Goal: Task Accomplishment & Management: Manage account settings

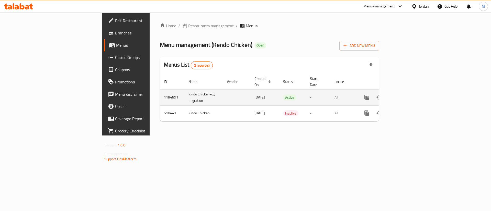
click at [407, 95] on icon "enhanced table" at bounding box center [404, 98] width 6 height 6
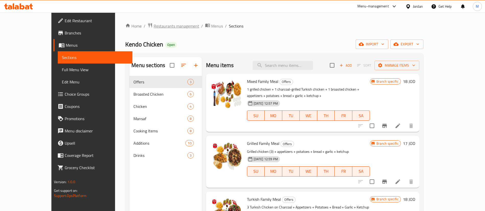
click at [154, 25] on span "Restaurants management" at bounding box center [177, 26] width 46 height 6
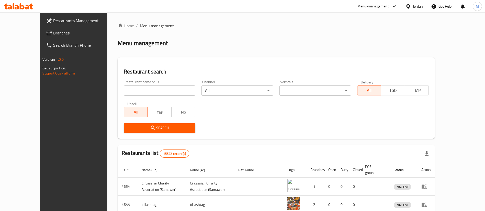
click at [140, 92] on input "search" at bounding box center [160, 91] width 72 height 10
type input "k"
type input "s"
click button "Search" at bounding box center [160, 128] width 72 height 9
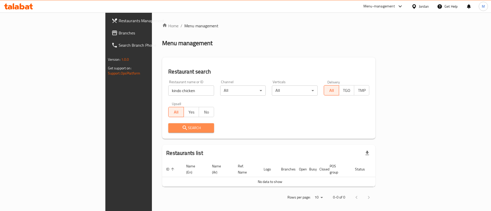
click at [168, 125] on button "Search" at bounding box center [191, 128] width 46 height 9
click at [168, 92] on input "kindo chicken" at bounding box center [191, 91] width 46 height 10
click button "Search" at bounding box center [191, 128] width 46 height 9
click at [168, 92] on input "kindo" at bounding box center [191, 91] width 46 height 10
type input "kendo"
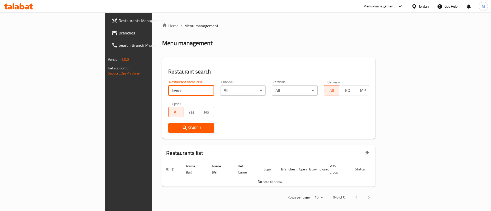
click button "Search" at bounding box center [191, 128] width 46 height 9
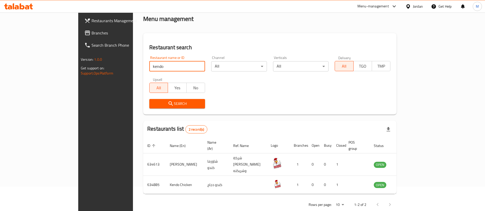
scroll to position [25, 0]
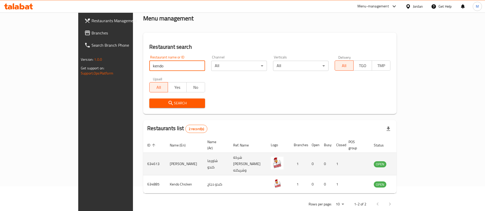
click at [407, 161] on icon "enhanced table" at bounding box center [404, 164] width 6 height 6
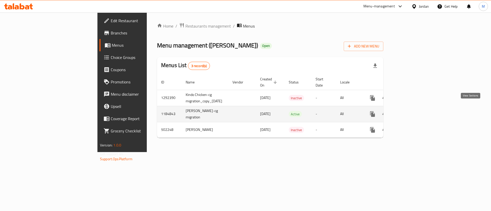
click at [412, 111] on icon "enhanced table" at bounding box center [409, 114] width 6 height 6
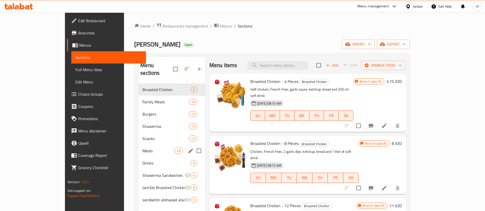
click at [138, 145] on div "Meals 10" at bounding box center [171, 151] width 67 height 12
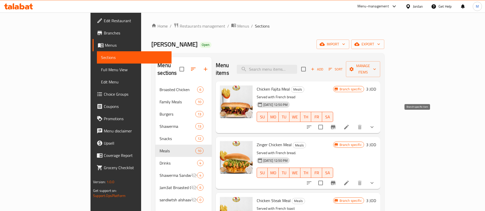
click at [335, 125] on icon "Branch-specific-item" at bounding box center [333, 127] width 5 height 4
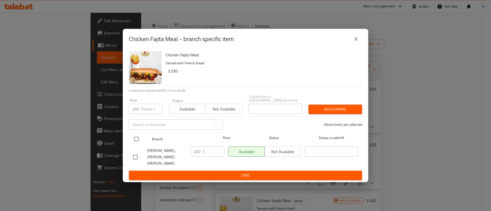
click at [137, 140] on input "checkbox" at bounding box center [136, 139] width 11 height 11
checkbox input "true"
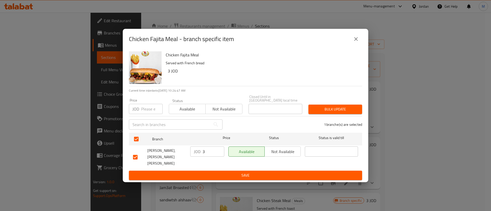
click at [211, 155] on input "3" at bounding box center [214, 152] width 22 height 10
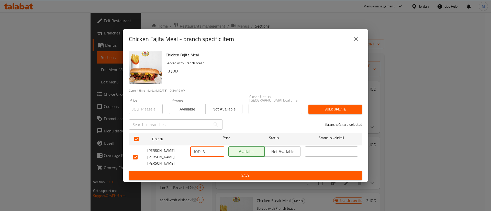
click at [211, 155] on input "3" at bounding box center [214, 152] width 22 height 10
click at [218, 171] on button "Save" at bounding box center [245, 175] width 233 height 9
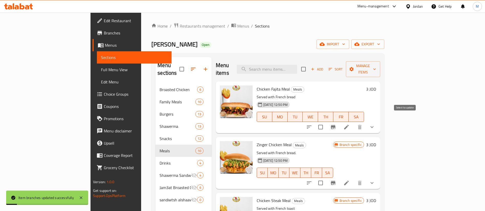
click at [326, 122] on input "checkbox" at bounding box center [320, 127] width 11 height 11
click at [376, 67] on span "Manage items" at bounding box center [363, 69] width 26 height 13
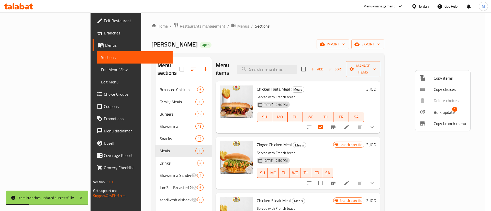
click at [440, 113] on span "Bulk update" at bounding box center [444, 112] width 21 height 6
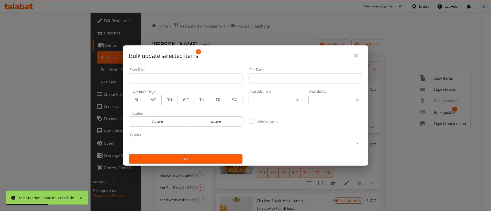
click at [357, 57] on icon "close" at bounding box center [356, 56] width 4 height 4
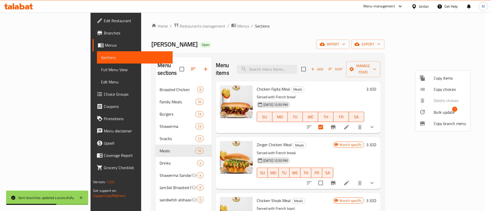
click at [383, 33] on div at bounding box center [245, 105] width 491 height 211
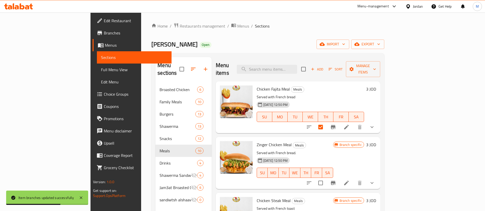
click at [326, 122] on input "checkbox" at bounding box center [320, 127] width 11 height 11
checkbox input "false"
click at [350, 124] on icon at bounding box center [346, 127] width 6 height 6
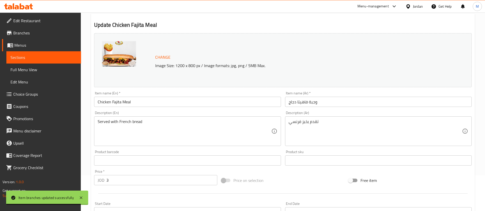
scroll to position [38, 0]
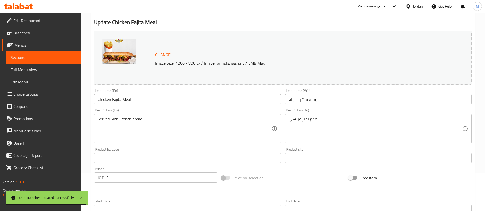
click at [130, 175] on input "3" at bounding box center [161, 178] width 111 height 10
click at [130, 176] on input "3" at bounding box center [161, 178] width 111 height 10
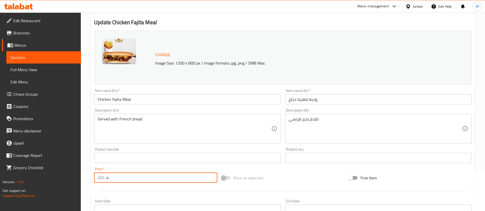
type input "4"
click at [135, 189] on div at bounding box center [283, 191] width 382 height 13
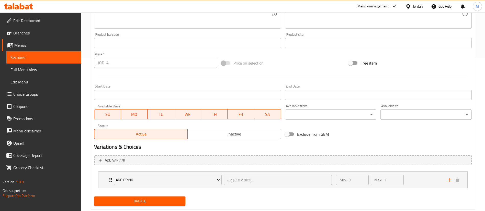
click at [140, 200] on span "Update" at bounding box center [139, 201] width 83 height 6
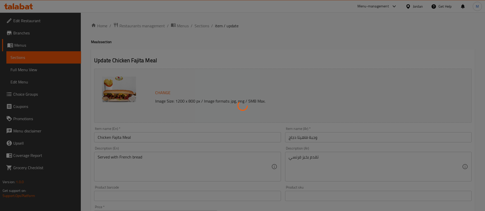
scroll to position [0, 0]
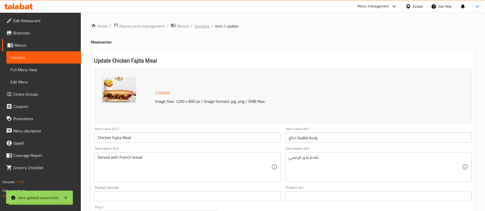
click at [202, 29] on span "Sections" at bounding box center [202, 26] width 15 height 6
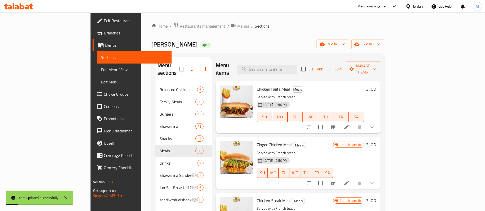
click at [336, 180] on icon "Branch-specific-item" at bounding box center [333, 183] width 6 height 6
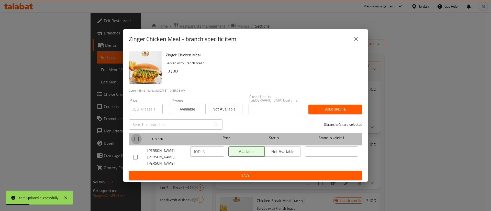
drag, startPoint x: 136, startPoint y: 138, endPoint x: 175, endPoint y: 148, distance: 40.3
click at [136, 139] on input "checkbox" at bounding box center [136, 139] width 11 height 11
checkbox input "true"
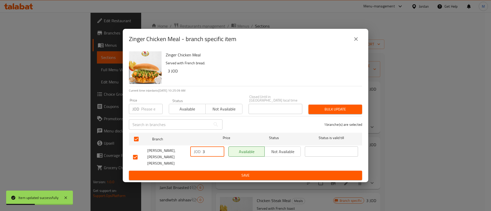
click at [206, 154] on input "3" at bounding box center [214, 152] width 22 height 10
click at [210, 173] on span "Save" at bounding box center [245, 176] width 225 height 6
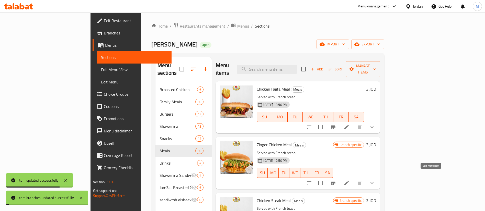
click at [350, 180] on icon at bounding box center [346, 183] width 6 height 6
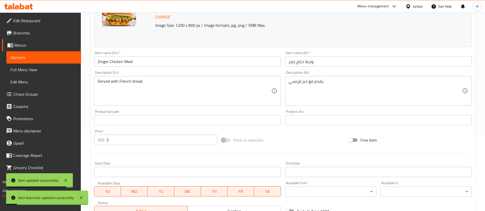
scroll to position [77, 0]
click at [143, 142] on input "3" at bounding box center [161, 140] width 111 height 10
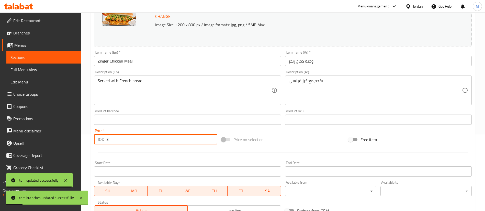
click at [143, 142] on input "3" at bounding box center [161, 140] width 111 height 10
type input "4"
click at [144, 155] on div at bounding box center [283, 153] width 382 height 13
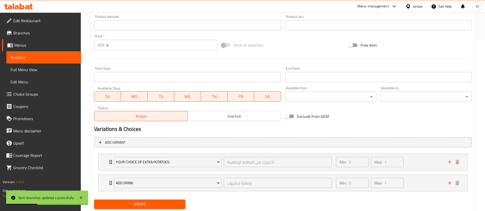
scroll to position [187, 0]
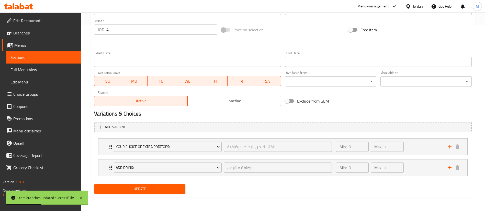
click at [163, 193] on button "Update" at bounding box center [139, 189] width 91 height 9
click at [417, 150] on div "Min: 0 ​ Max: 1 ​" at bounding box center [389, 147] width 112 height 16
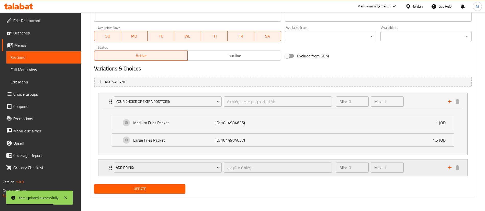
click at [415, 164] on div "Min: 0 ​ Max: 1 ​" at bounding box center [389, 168] width 112 height 16
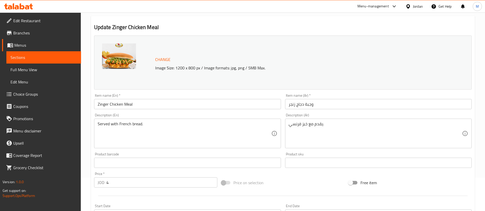
scroll to position [0, 0]
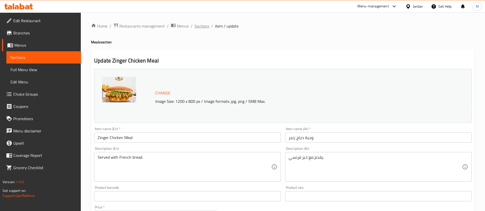
click at [200, 25] on span "Sections" at bounding box center [202, 26] width 15 height 6
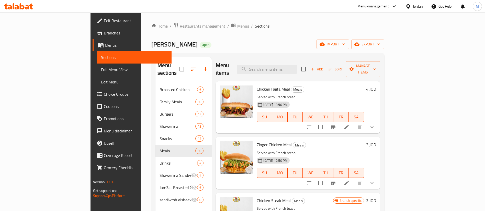
scroll to position [38, 0]
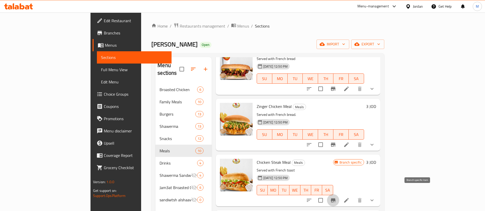
click at [335, 199] on icon "Branch-specific-item" at bounding box center [333, 201] width 5 height 4
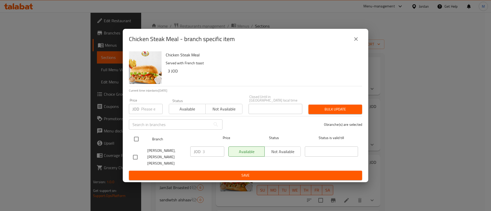
click at [133, 140] on input "checkbox" at bounding box center [136, 139] width 11 height 11
checkbox input "true"
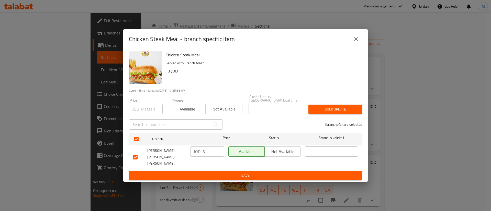
click at [210, 155] on input "3" at bounding box center [214, 152] width 22 height 10
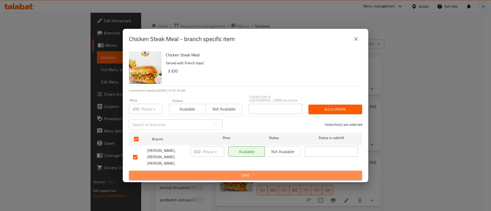
click at [222, 173] on span "Save" at bounding box center [245, 176] width 225 height 6
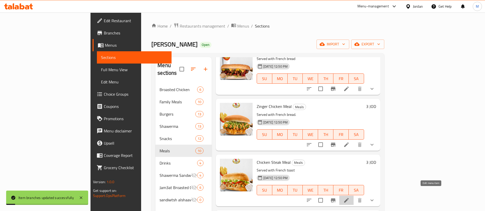
click at [350, 198] on icon at bounding box center [346, 201] width 6 height 6
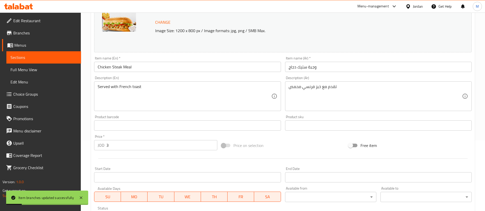
scroll to position [115, 0]
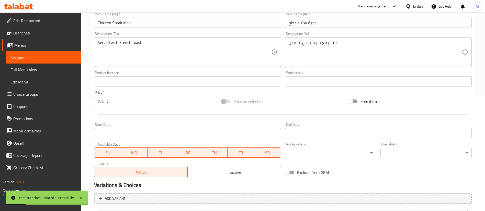
click at [135, 97] on input "3" at bounding box center [161, 101] width 111 height 10
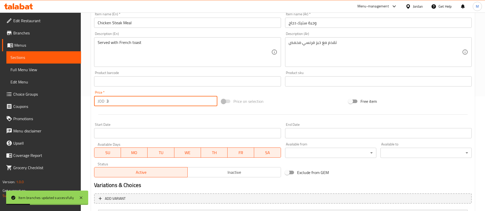
click at [135, 97] on input "3" at bounding box center [161, 101] width 111 height 10
type input "4"
click at [137, 115] on hr at bounding box center [282, 115] width 369 height 0
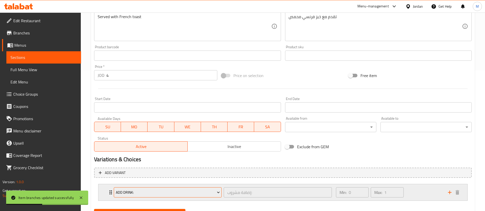
scroll to position [166, 0]
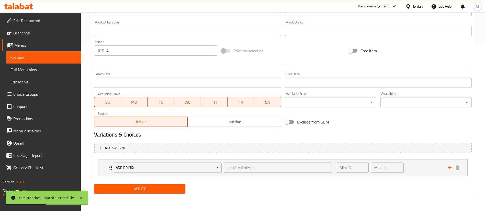
click at [178, 188] on span "Update" at bounding box center [139, 189] width 83 height 6
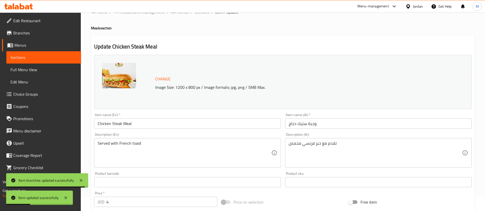
scroll to position [0, 0]
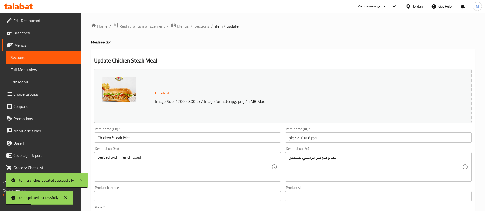
click at [201, 28] on span "Sections" at bounding box center [202, 26] width 15 height 6
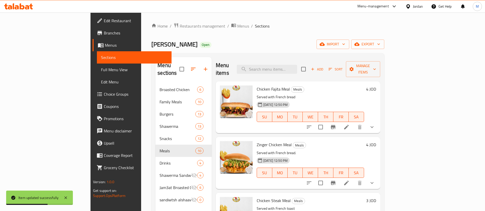
scroll to position [115, 0]
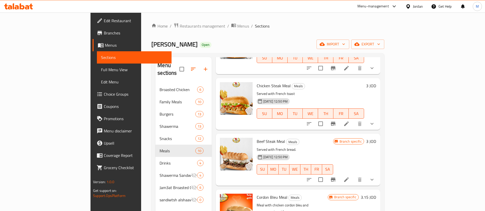
click at [335, 178] on icon "Branch-specific-item" at bounding box center [333, 180] width 5 height 4
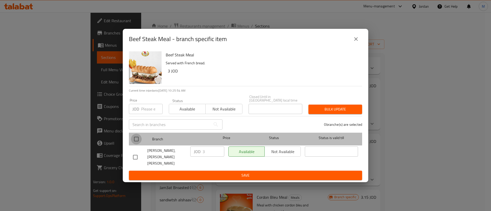
click at [140, 140] on input "checkbox" at bounding box center [136, 139] width 11 height 11
checkbox input "true"
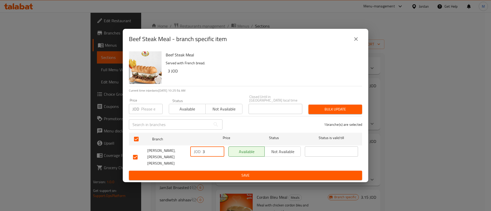
click at [207, 154] on input "3" at bounding box center [214, 152] width 22 height 10
click at [208, 154] on input "3" at bounding box center [214, 152] width 22 height 10
drag, startPoint x: 221, startPoint y: 170, endPoint x: 253, endPoint y: 170, distance: 31.7
click at [222, 173] on span "Save" at bounding box center [245, 176] width 225 height 6
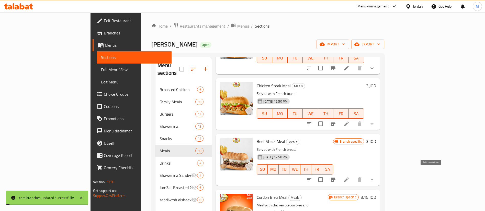
click at [350, 177] on icon at bounding box center [346, 180] width 6 height 6
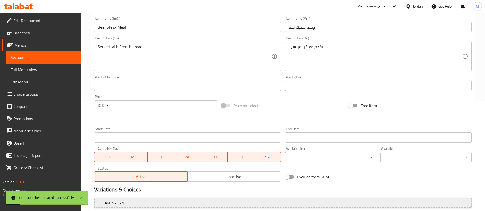
scroll to position [187, 0]
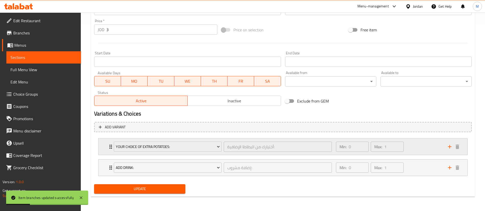
click at [420, 144] on div "Min: 0 ​ Max: 1 ​" at bounding box center [389, 147] width 112 height 16
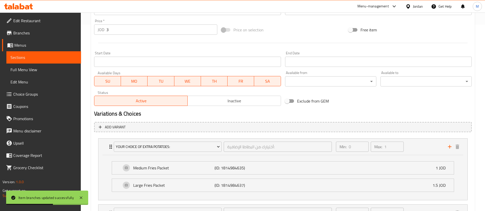
click at [142, 33] on input "3" at bounding box center [161, 30] width 111 height 10
type input "4"
click at [163, 53] on div "Start Date Start Date" at bounding box center [187, 59] width 187 height 16
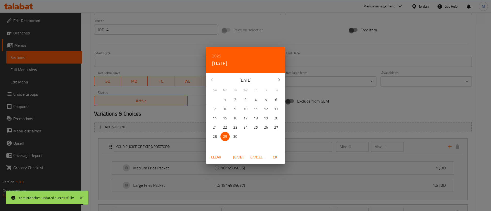
click at [117, 30] on div "2025 Mon, Sep 29 September 2025 Su Mo Tu We Th Fr Sa 31 1 2 3 4 5 6 7 8 9 10 11…" at bounding box center [245, 105] width 491 height 211
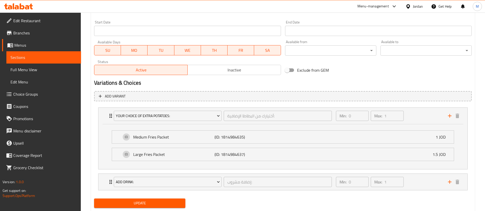
scroll to position [232, 0]
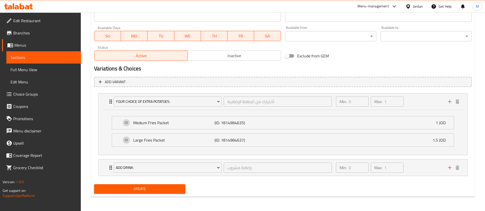
click at [165, 190] on span "Update" at bounding box center [139, 189] width 83 height 6
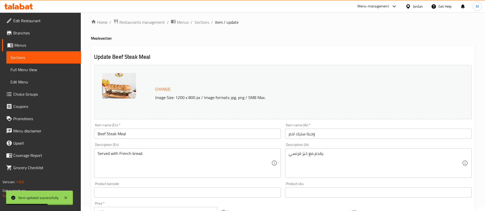
scroll to position [0, 0]
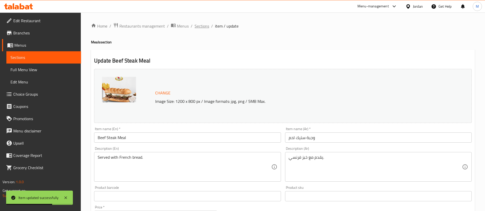
click at [198, 28] on span "Sections" at bounding box center [202, 26] width 15 height 6
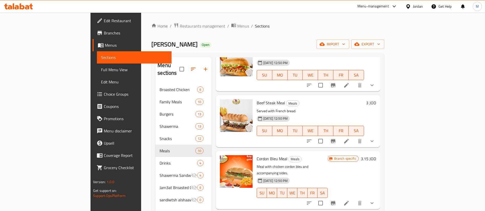
scroll to position [192, 0]
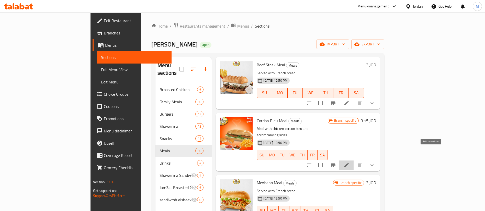
click at [350, 162] on icon at bounding box center [346, 165] width 6 height 6
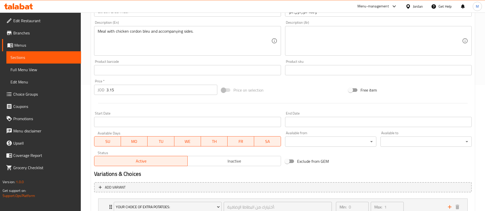
scroll to position [153, 0]
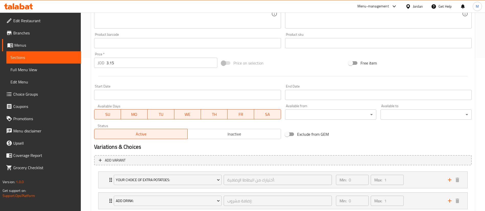
click at [140, 61] on input "3.15" at bounding box center [161, 63] width 111 height 10
type input "4.15"
click at [147, 72] on div at bounding box center [283, 76] width 382 height 13
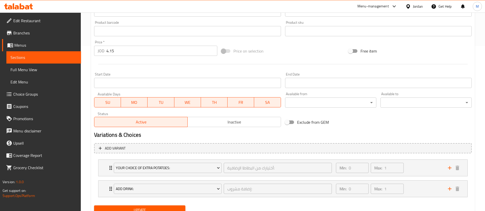
scroll to position [187, 0]
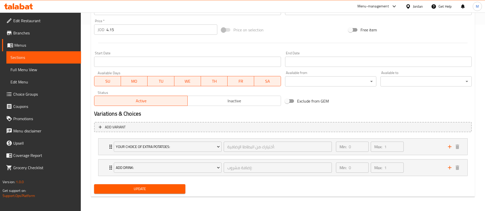
click at [154, 189] on span "Update" at bounding box center [139, 189] width 83 height 6
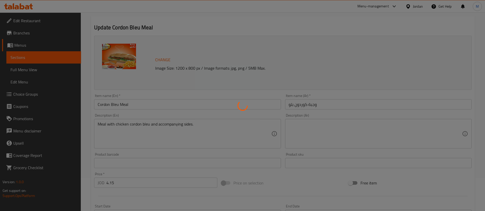
scroll to position [0, 0]
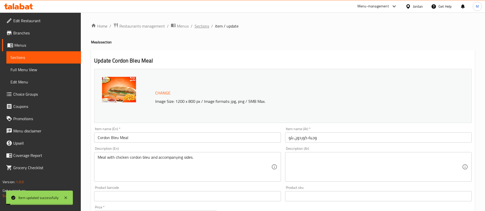
click at [206, 27] on span "Sections" at bounding box center [202, 26] width 15 height 6
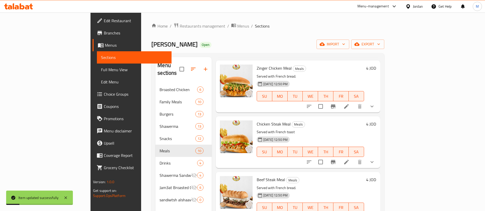
scroll to position [153, 0]
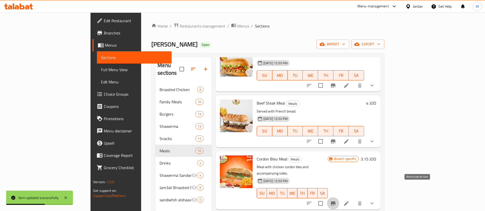
click at [335, 202] on icon "Branch-specific-item" at bounding box center [333, 204] width 5 height 4
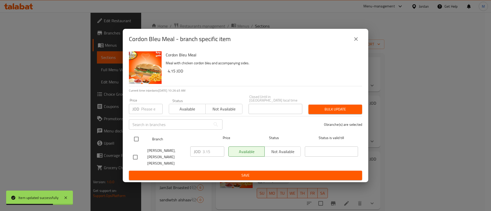
click at [135, 139] on input "checkbox" at bounding box center [136, 139] width 11 height 11
checkbox input "true"
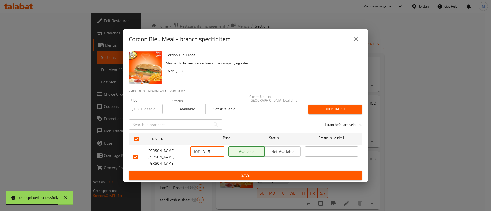
click at [212, 153] on input "3.15" at bounding box center [214, 152] width 22 height 10
click at [251, 175] on button "Save" at bounding box center [245, 175] width 233 height 9
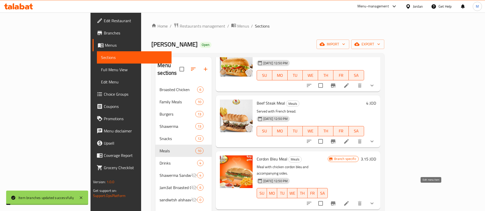
click at [350, 201] on icon at bounding box center [346, 204] width 6 height 6
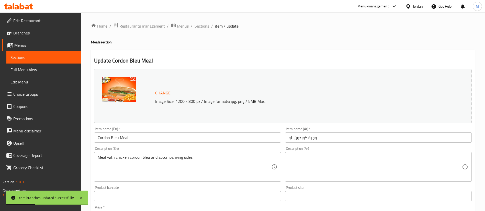
click at [204, 28] on span "Sections" at bounding box center [202, 26] width 15 height 6
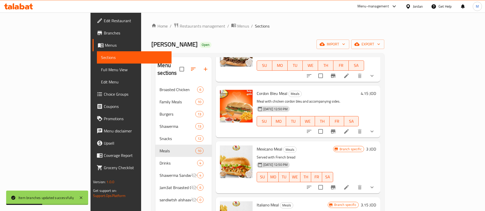
scroll to position [230, 0]
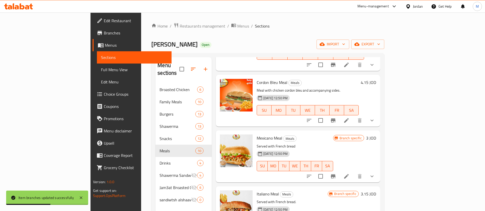
click at [335, 175] on icon "Branch-specific-item" at bounding box center [333, 177] width 5 height 4
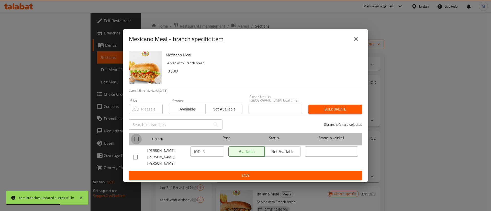
drag, startPoint x: 139, startPoint y: 140, endPoint x: 191, endPoint y: 146, distance: 52.3
click at [139, 140] on input "checkbox" at bounding box center [136, 139] width 11 height 11
checkbox input "true"
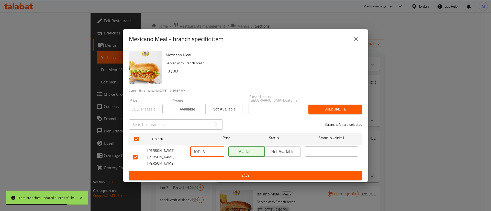
drag, startPoint x: 214, startPoint y: 155, endPoint x: 200, endPoint y: 155, distance: 13.3
click at [200, 155] on div "JOD 3 ​" at bounding box center [207, 152] width 34 height 10
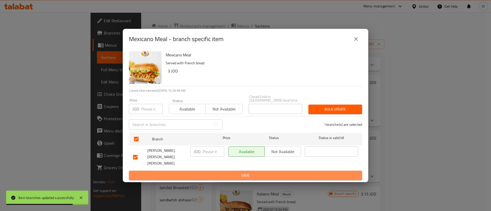
click at [213, 173] on span "Save" at bounding box center [245, 176] width 225 height 6
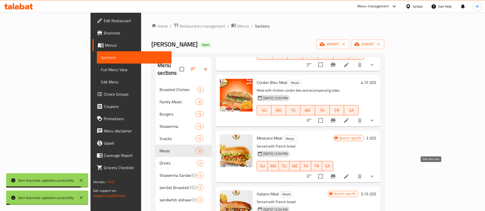
click at [349, 174] on icon at bounding box center [346, 176] width 5 height 5
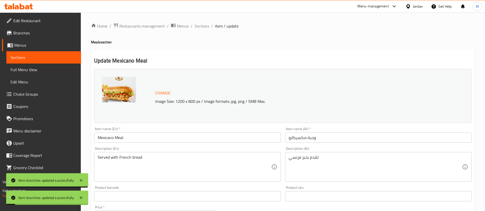
scroll to position [38, 0]
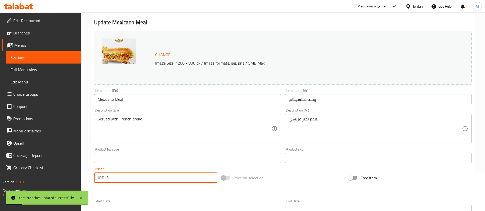
click at [129, 177] on input "3" at bounding box center [161, 178] width 111 height 10
click at [129, 178] on input "3" at bounding box center [161, 178] width 111 height 10
type input "4"
click at [135, 192] on div at bounding box center [283, 191] width 382 height 13
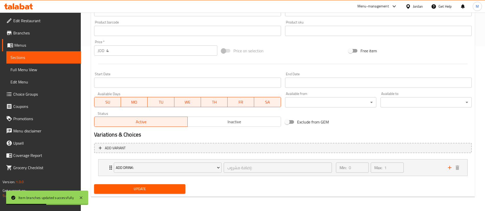
click at [139, 191] on span "Update" at bounding box center [139, 189] width 83 height 6
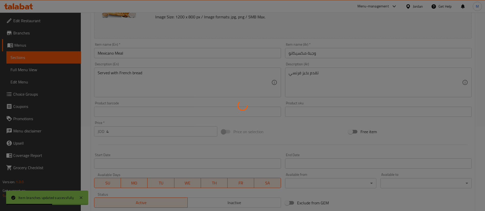
scroll to position [0, 0]
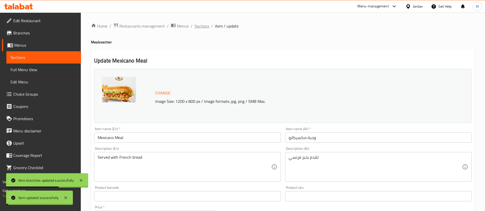
click at [202, 26] on span "Sections" at bounding box center [202, 26] width 15 height 6
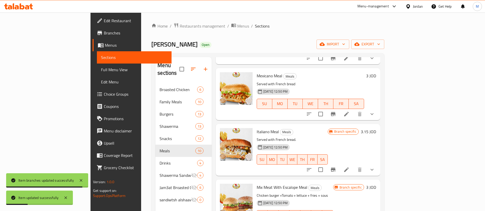
scroll to position [307, 0]
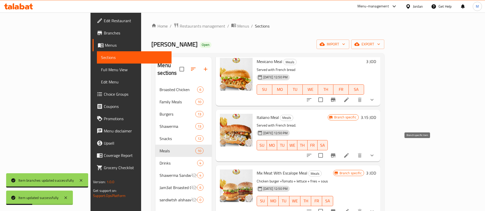
click at [336, 153] on icon "Branch-specific-item" at bounding box center [333, 156] width 6 height 6
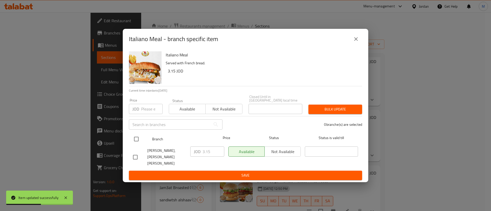
click at [133, 140] on input "checkbox" at bounding box center [136, 139] width 11 height 11
checkbox input "true"
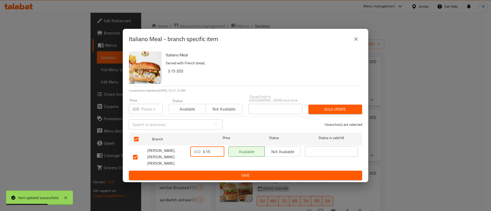
drag, startPoint x: 214, startPoint y: 155, endPoint x: 200, endPoint y: 155, distance: 14.1
click at [200, 155] on div "JOD 3.15 ​" at bounding box center [207, 152] width 34 height 10
click at [206, 171] on button "Save" at bounding box center [245, 175] width 233 height 9
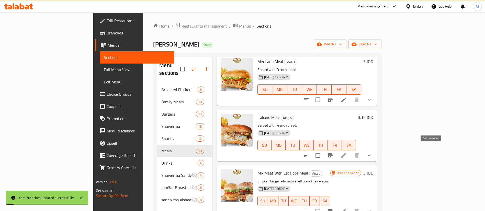
click at [347, 153] on icon at bounding box center [344, 156] width 6 height 6
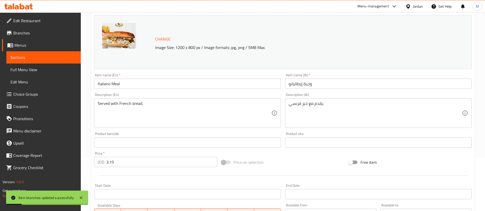
scroll to position [77, 0]
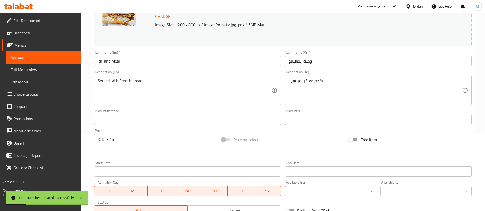
click at [139, 140] on input "3.15" at bounding box center [161, 140] width 111 height 10
type input "4.15"
click at [155, 153] on div at bounding box center [283, 153] width 382 height 13
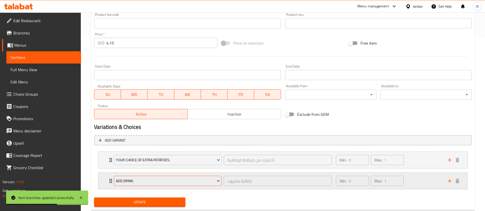
scroll to position [187, 0]
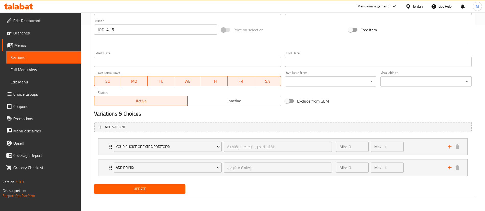
click at [166, 193] on button "Update" at bounding box center [139, 189] width 91 height 9
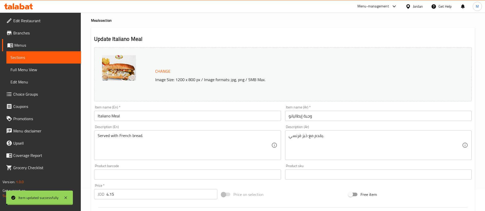
scroll to position [0, 0]
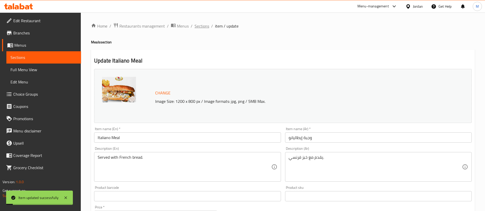
click at [202, 29] on span "Sections" at bounding box center [202, 26] width 15 height 6
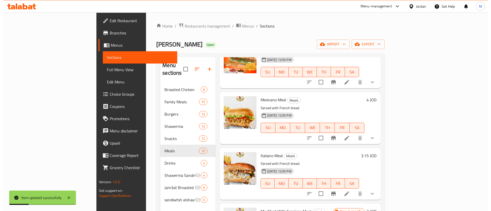
scroll to position [345, 0]
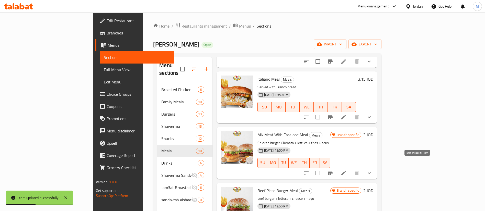
click at [333, 171] on icon "Branch-specific-item" at bounding box center [330, 173] width 5 height 4
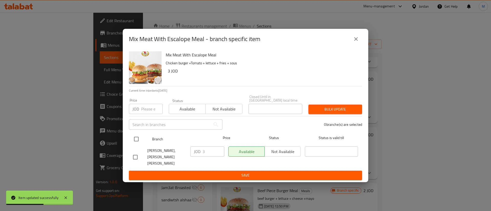
click at [137, 142] on input "checkbox" at bounding box center [136, 139] width 11 height 11
checkbox input "true"
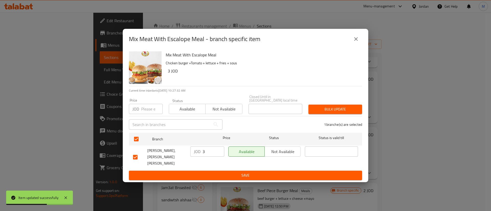
click at [197, 154] on div "JOD 3 ​" at bounding box center [207, 152] width 34 height 10
click at [212, 181] on div "Mix Meat With Escalope Meal - branch specific item Mix Meat With Escalope Meal …" at bounding box center [245, 105] width 491 height 211
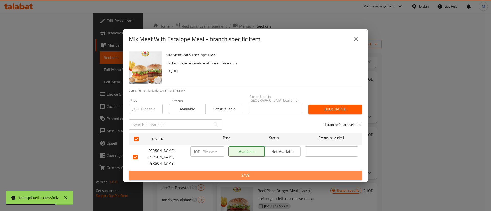
click at [212, 173] on span "Save" at bounding box center [245, 176] width 225 height 6
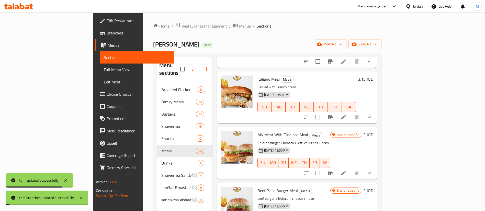
click at [347, 170] on icon at bounding box center [344, 173] width 6 height 6
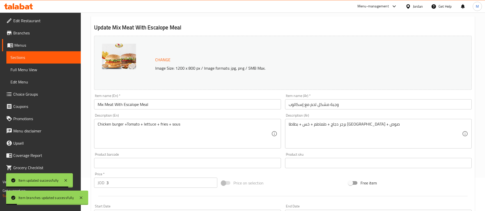
scroll to position [115, 0]
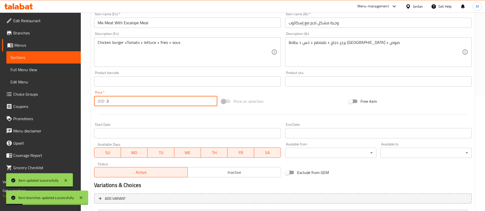
click at [120, 104] on input "3" at bounding box center [161, 101] width 111 height 10
click at [120, 103] on input "3" at bounding box center [161, 101] width 111 height 10
type input "4"
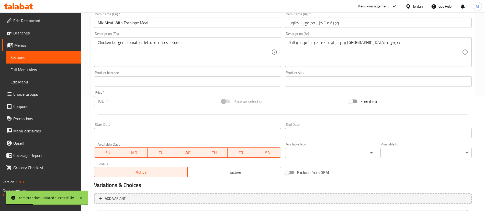
click at [126, 113] on div at bounding box center [283, 114] width 382 height 13
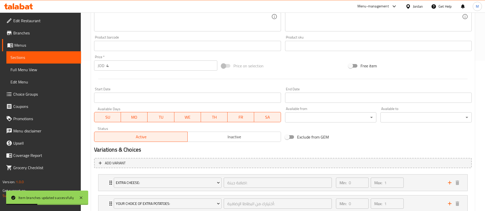
scroll to position [208, 0]
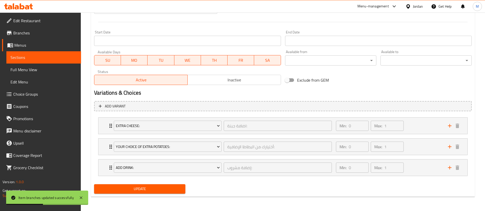
click at [159, 193] on button "Update" at bounding box center [139, 189] width 91 height 9
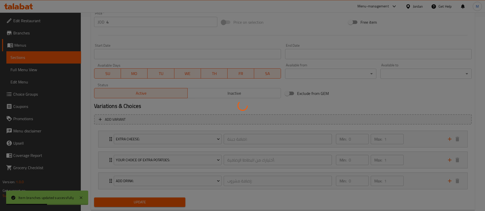
scroll to position [0, 0]
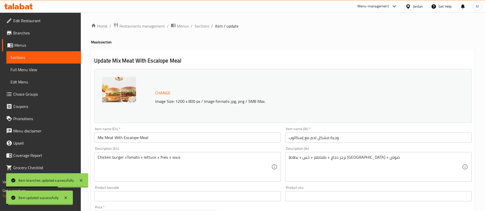
click at [201, 27] on span "Sections" at bounding box center [202, 26] width 15 height 6
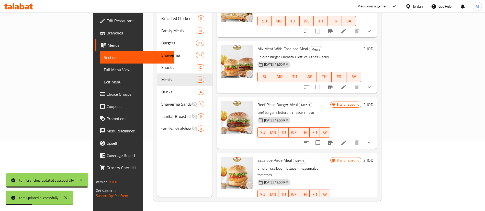
scroll to position [72, 0]
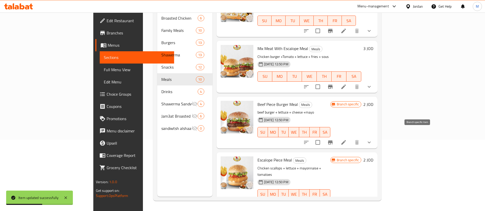
click at [333, 141] on icon "Branch-specific-item" at bounding box center [330, 143] width 5 height 4
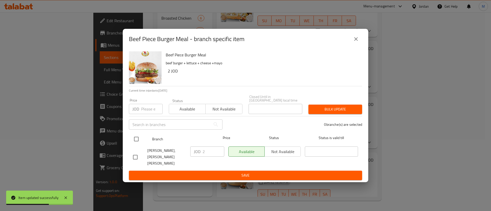
click at [137, 142] on input "checkbox" at bounding box center [136, 139] width 11 height 11
checkbox input "true"
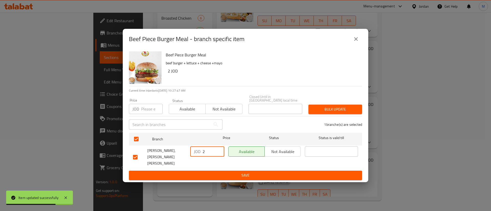
drag, startPoint x: 207, startPoint y: 154, endPoint x: 195, endPoint y: 156, distance: 12.1
click at [195, 156] on div "JOD 2 ​" at bounding box center [207, 152] width 34 height 10
click at [205, 171] on button "Save" at bounding box center [245, 175] width 233 height 9
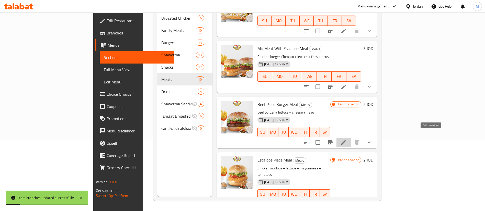
click at [347, 140] on icon at bounding box center [344, 143] width 6 height 6
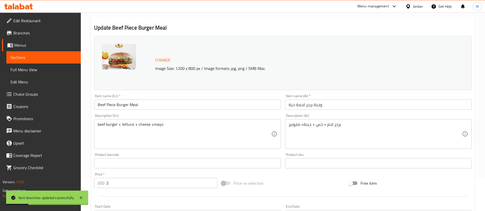
scroll to position [38, 0]
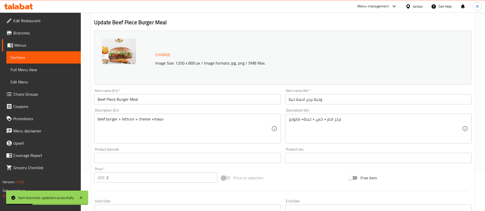
click at [134, 178] on input "2" at bounding box center [161, 178] width 111 height 10
type input "3"
click at [141, 194] on div at bounding box center [283, 191] width 382 height 13
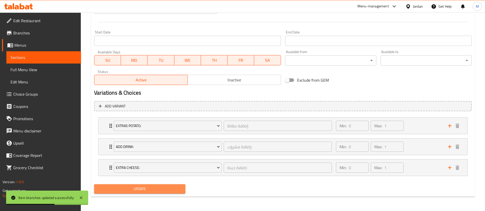
click at [149, 191] on span "Update" at bounding box center [139, 189] width 83 height 6
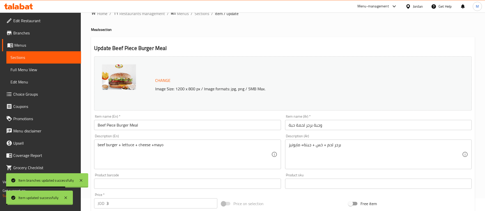
scroll to position [0, 0]
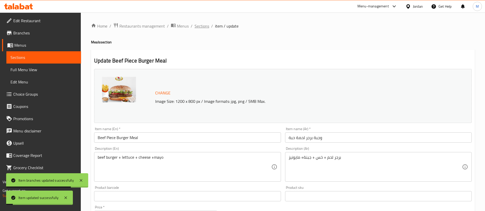
click at [198, 28] on span "Sections" at bounding box center [202, 26] width 15 height 6
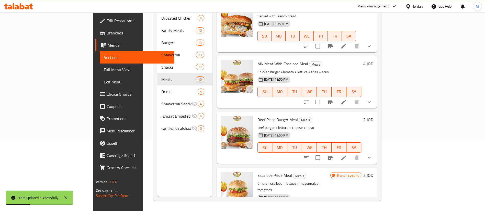
scroll to position [360, 0]
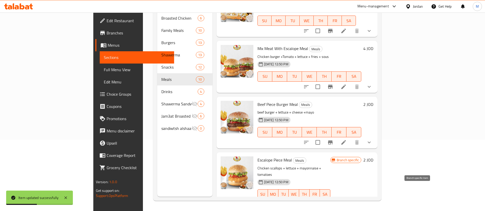
click at [333, 203] on icon "Branch-specific-item" at bounding box center [330, 205] width 5 height 4
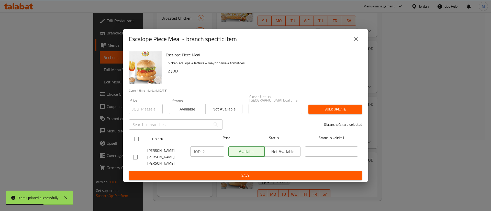
click at [137, 138] on input "checkbox" at bounding box center [136, 139] width 11 height 11
checkbox input "true"
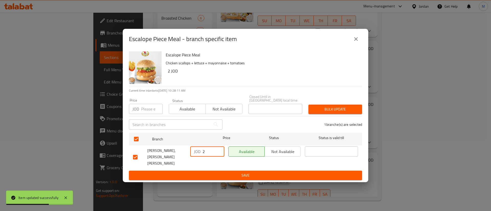
drag, startPoint x: 205, startPoint y: 155, endPoint x: 199, endPoint y: 154, distance: 5.9
click at [199, 154] on div "JOD 2 ​" at bounding box center [207, 152] width 34 height 10
click at [243, 173] on span "Save" at bounding box center [245, 176] width 225 height 6
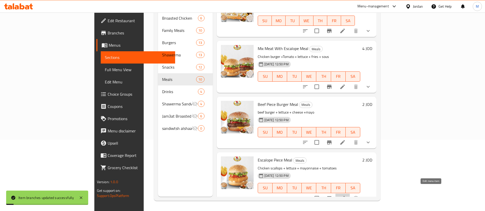
click at [346, 196] on icon at bounding box center [343, 199] width 6 height 6
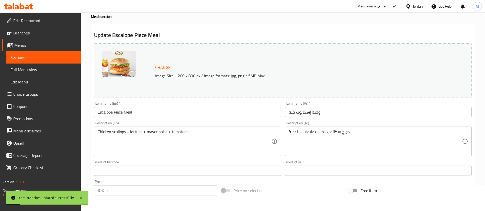
scroll to position [38, 0]
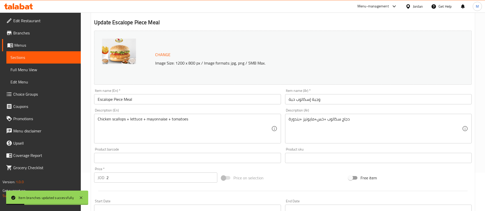
click at [128, 178] on input "2" at bounding box center [161, 178] width 111 height 10
click at [134, 187] on div at bounding box center [283, 191] width 382 height 13
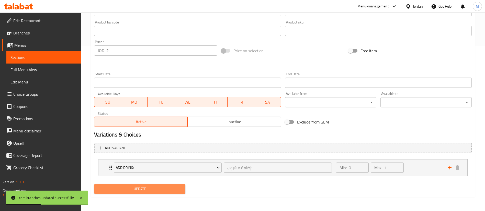
click at [138, 192] on span "Update" at bounding box center [139, 189] width 83 height 6
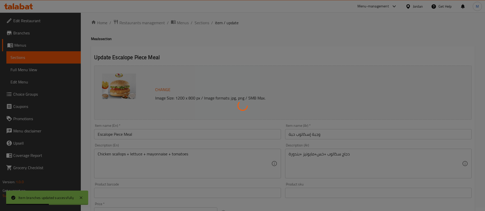
scroll to position [0, 0]
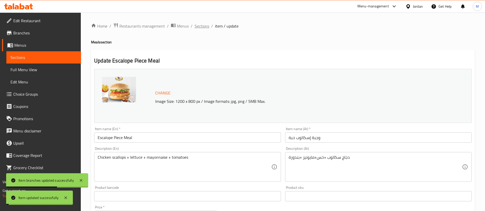
click at [203, 28] on span "Sections" at bounding box center [202, 26] width 15 height 6
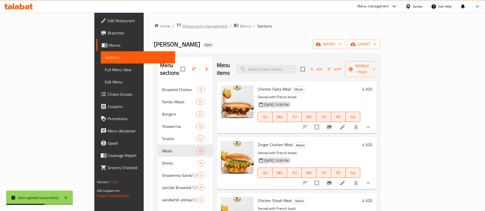
click at [182, 29] on span "Restaurants management" at bounding box center [205, 26] width 46 height 6
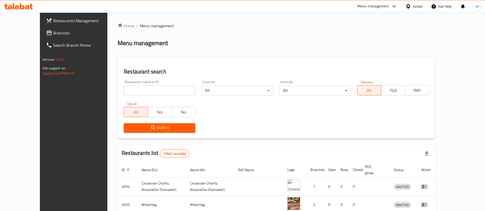
click at [367, 6] on div "Menu-management" at bounding box center [372, 6] width 31 height 6
click at [361, 35] on div "Agent Campaigns Center" at bounding box center [344, 34] width 39 height 6
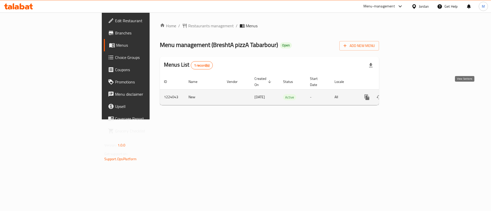
click at [410, 95] on link "enhanced table" at bounding box center [404, 97] width 12 height 12
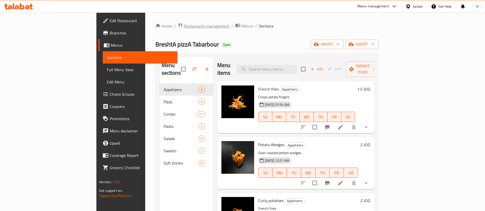
click at [184, 28] on span "Restaurants management" at bounding box center [207, 26] width 46 height 6
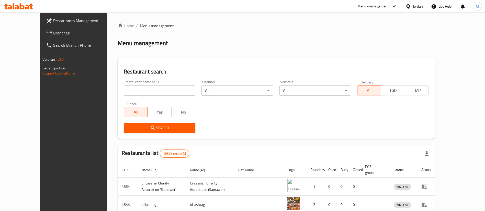
click at [142, 91] on input "search" at bounding box center [160, 91] width 72 height 10
type input "Boston Fried Chicken"
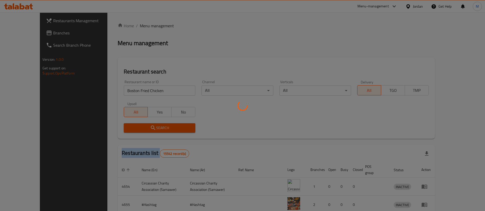
click at [160, 124] on div at bounding box center [242, 105] width 485 height 211
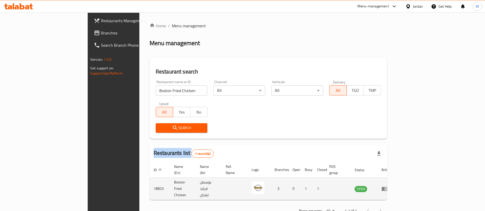
click at [388, 186] on icon "enhanced table" at bounding box center [385, 189] width 6 height 6
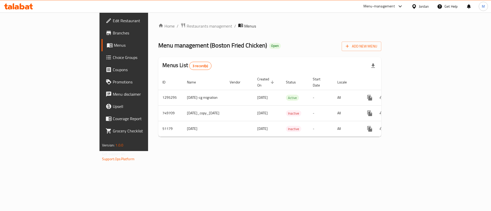
click at [113, 34] on span "Branches" at bounding box center [145, 33] width 65 height 6
